Goal: Check status

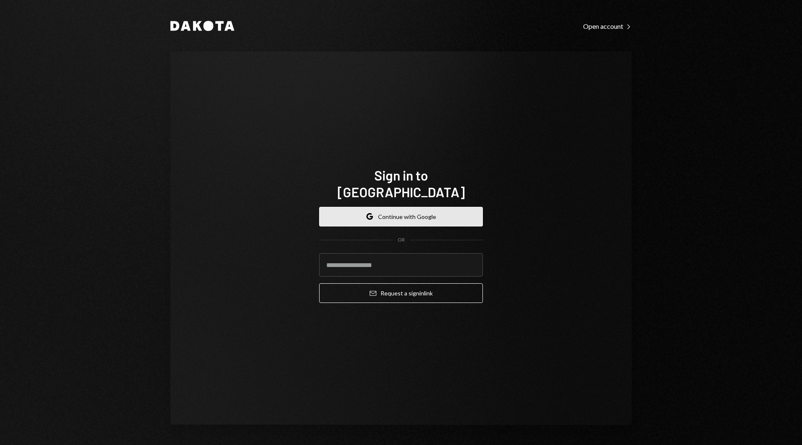
click at [348, 207] on button "Google Continue with Google" at bounding box center [401, 217] width 164 height 20
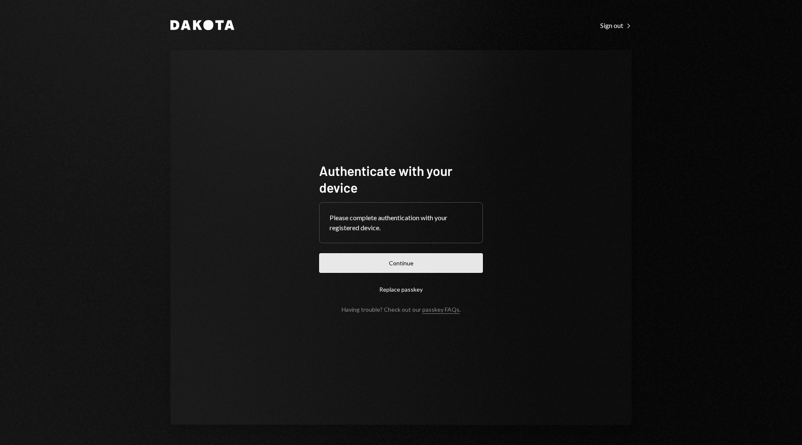
click at [346, 267] on button "Continue" at bounding box center [401, 263] width 164 height 20
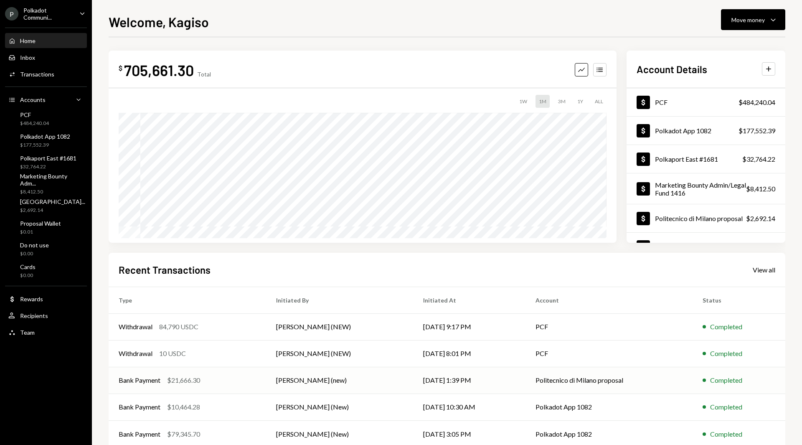
click at [231, 380] on div "Bank Payment $21,666.30" at bounding box center [187, 380] width 137 height 10
